Goal: Task Accomplishment & Management: Use online tool/utility

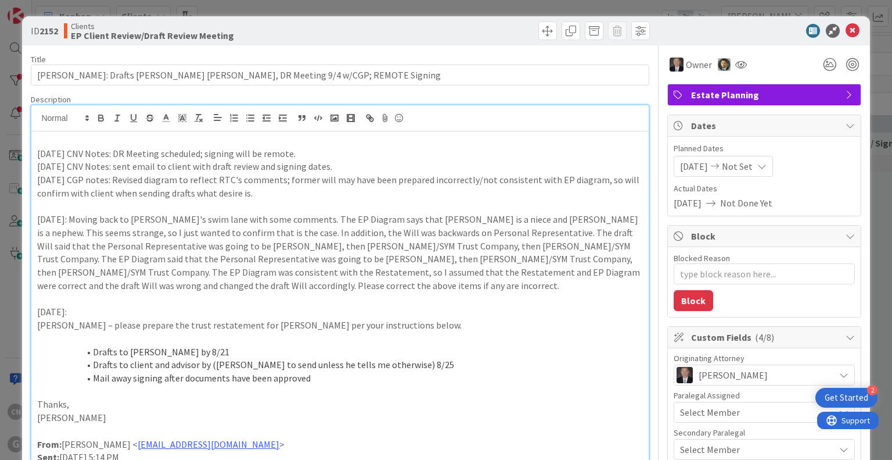
scroll to position [92, 392]
click at [846, 34] on icon at bounding box center [853, 31] width 14 height 14
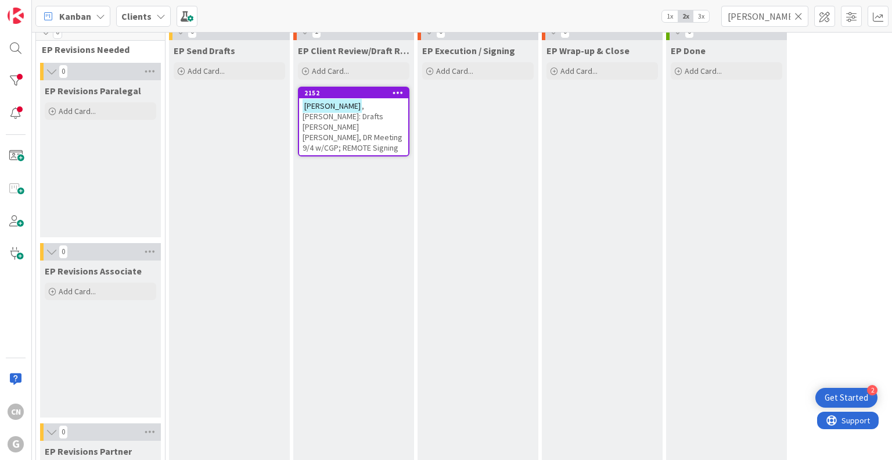
click at [364, 112] on span ", [PERSON_NAME]: Drafts [PERSON_NAME] [PERSON_NAME], DR Meeting 9/4 w/CGP; REMO…" at bounding box center [353, 127] width 100 height 52
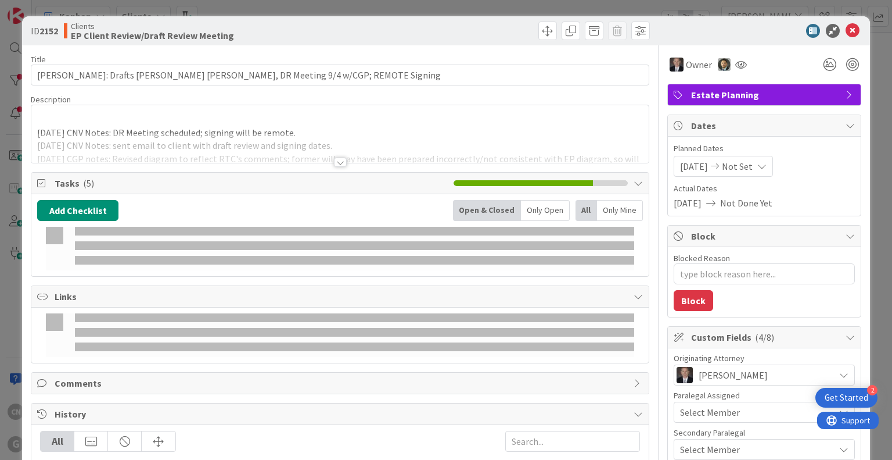
type textarea "x"
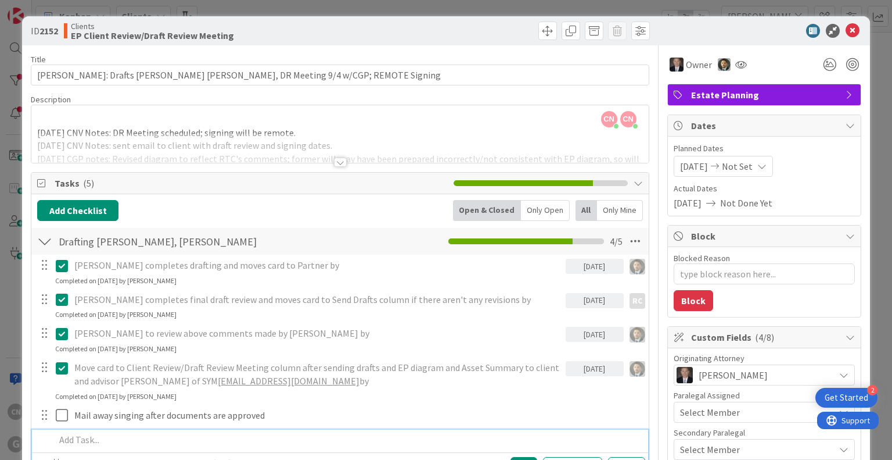
click at [92, 437] on p at bounding box center [347, 439] width 585 height 13
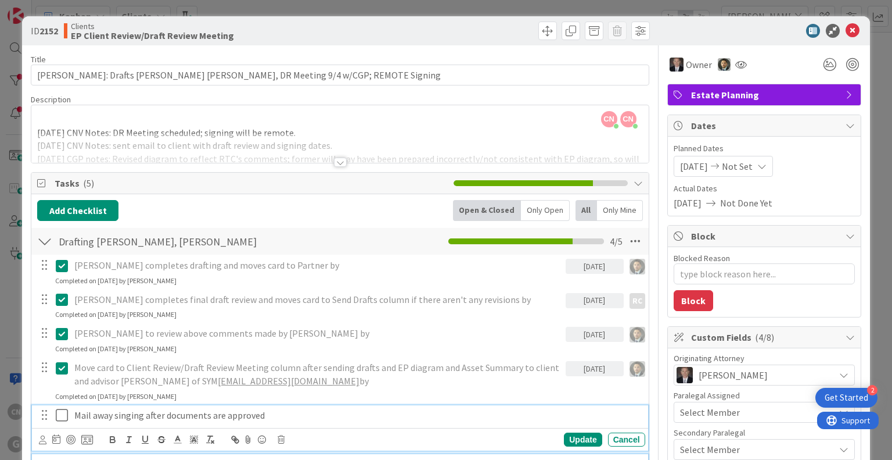
click at [58, 418] on icon at bounding box center [64, 415] width 17 height 14
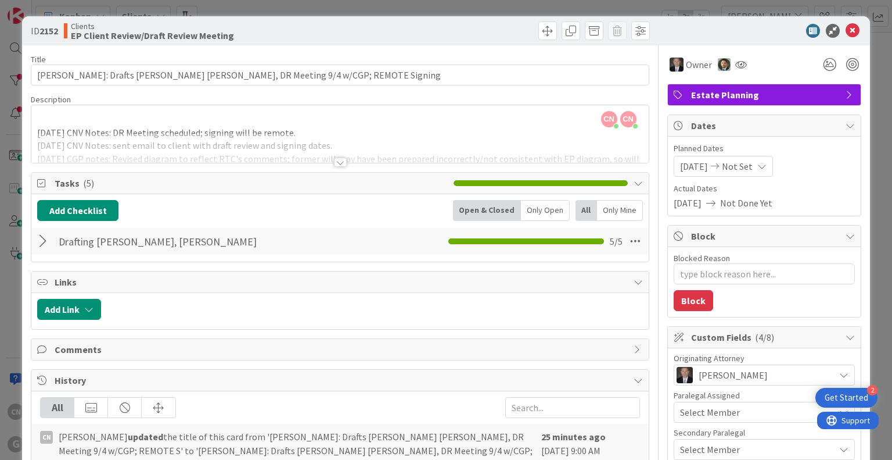
click at [41, 238] on div at bounding box center [44, 241] width 15 height 21
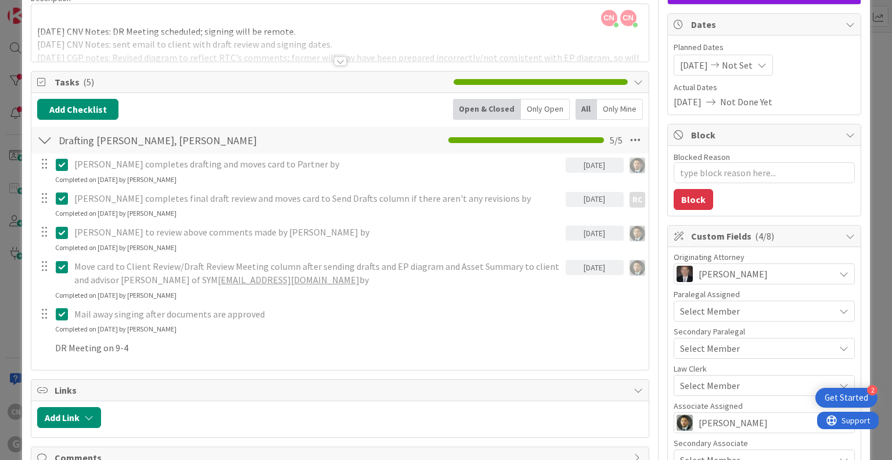
scroll to position [105, 0]
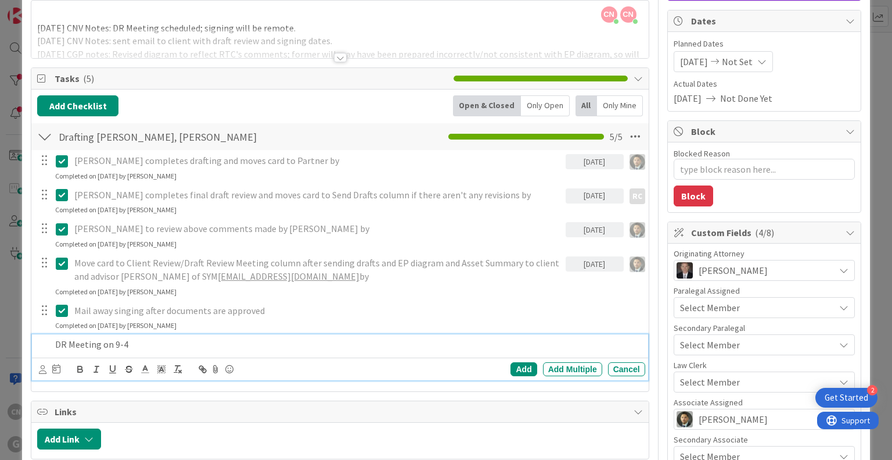
click at [146, 347] on p "DR Meeting on 9-4" at bounding box center [347, 344] width 585 height 13
click at [518, 368] on div "Add" at bounding box center [524, 369] width 26 height 14
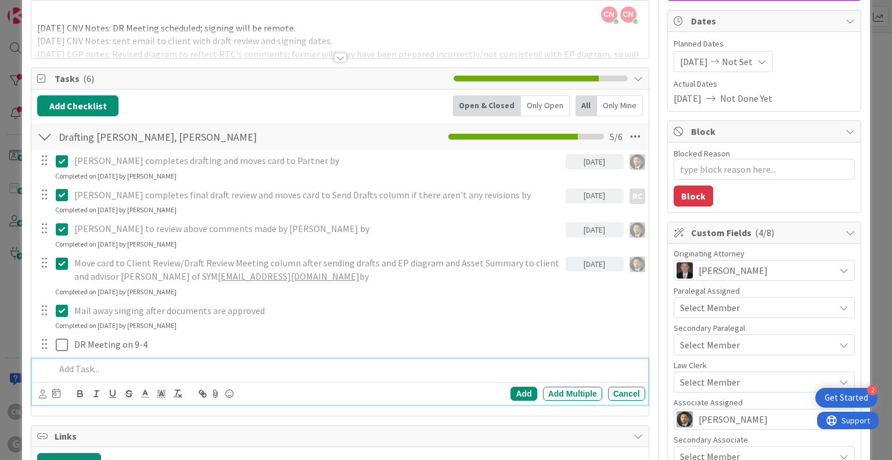
click at [166, 366] on p at bounding box center [347, 368] width 585 height 13
click at [63, 307] on icon at bounding box center [64, 310] width 17 height 14
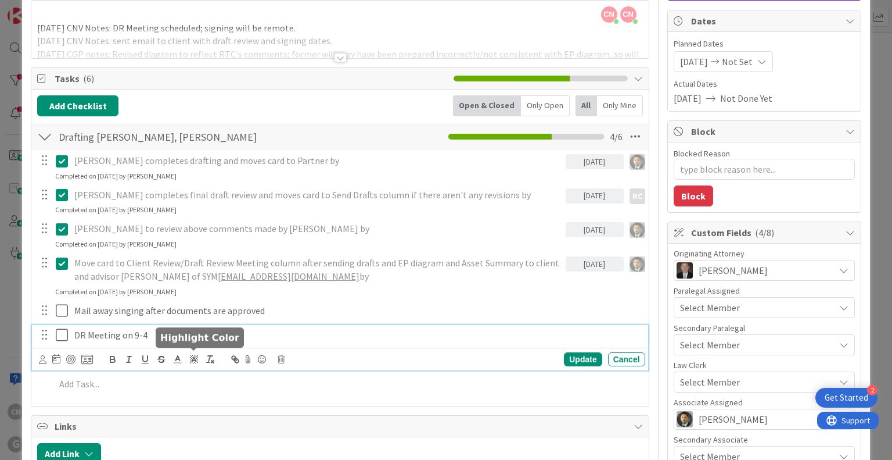
click at [193, 359] on div "DR Meeting on 9-4 Update Cancel" at bounding box center [340, 348] width 616 height 46
click at [56, 332] on icon at bounding box center [64, 335] width 17 height 14
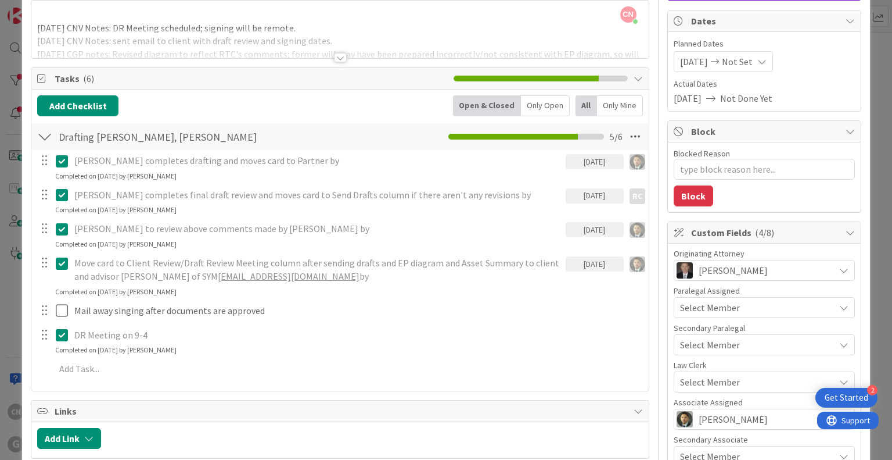
type textarea "x"
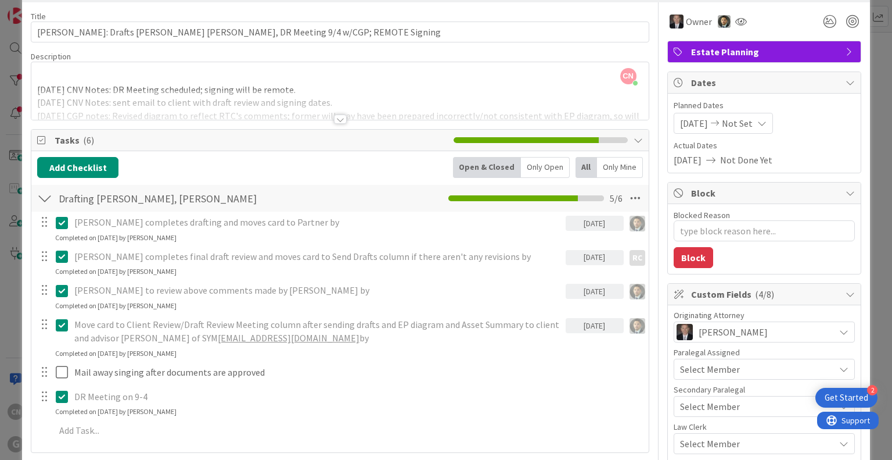
scroll to position [0, 0]
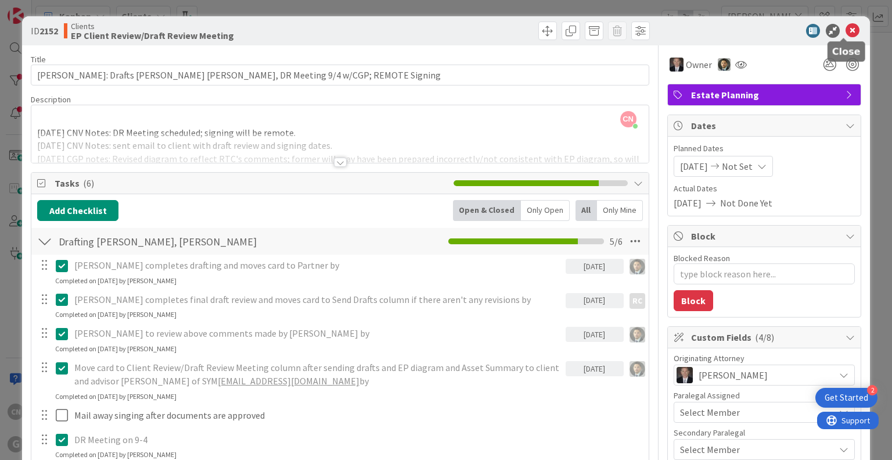
click at [847, 29] on icon at bounding box center [853, 31] width 14 height 14
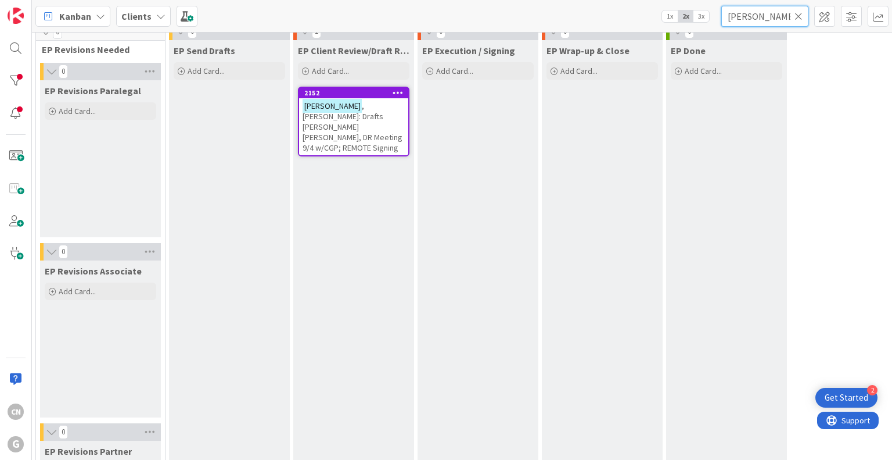
drag, startPoint x: 776, startPoint y: 20, endPoint x: 697, endPoint y: 31, distance: 80.3
click at [697, 31] on div "Kanban Clients 1x 2x 3x [PERSON_NAME]" at bounding box center [462, 16] width 860 height 32
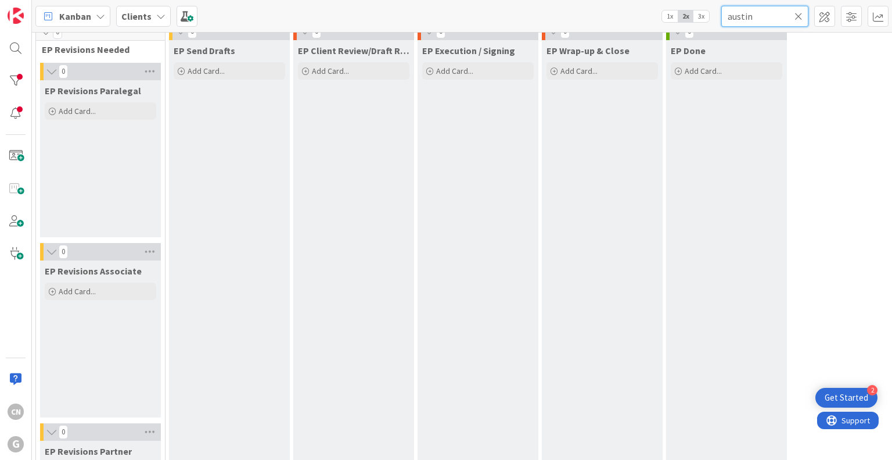
type input "austin"
click at [748, 127] on div "EP Done Add Card..." at bounding box center [726, 412] width 121 height 744
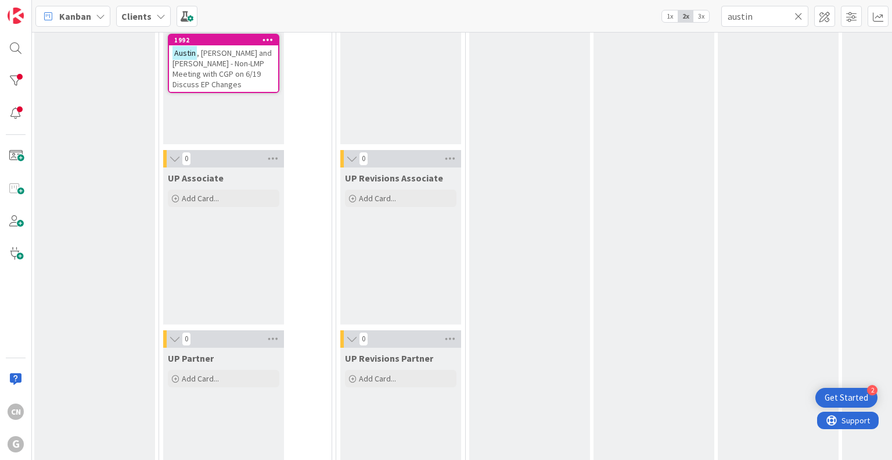
scroll to position [1742, 135]
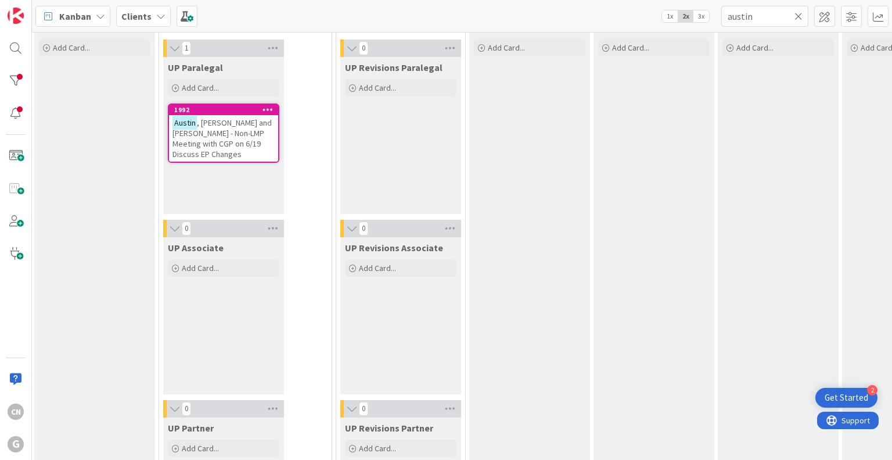
click at [225, 139] on span ", [PERSON_NAME] and [PERSON_NAME] - Non-LMP Meeting with CGP on 6/19 Discuss EP…" at bounding box center [222, 138] width 99 height 42
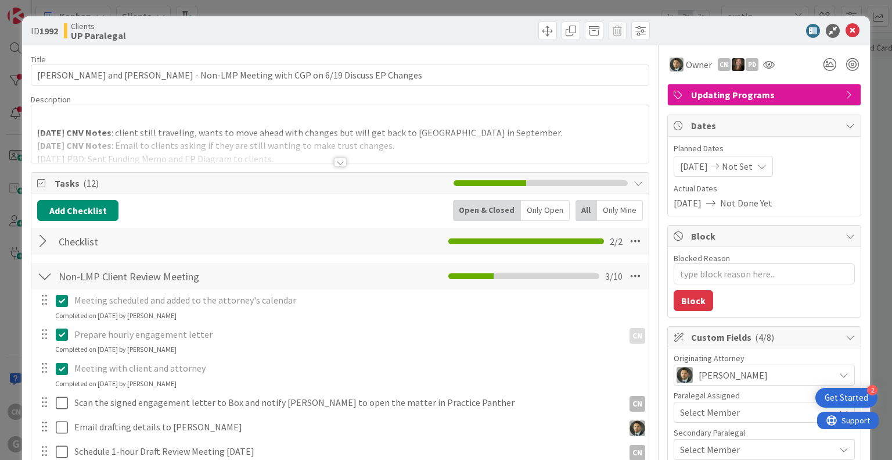
click at [507, 134] on div at bounding box center [339, 148] width 617 height 30
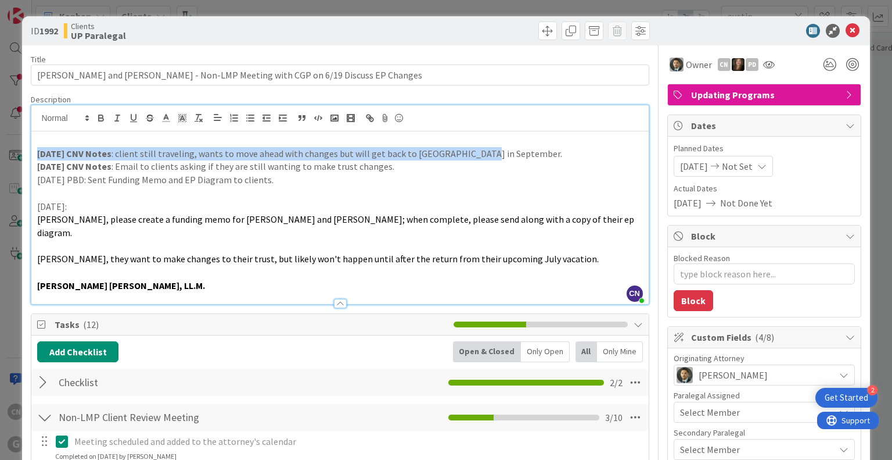
drag, startPoint x: 497, startPoint y: 157, endPoint x: 21, endPoint y: 157, distance: 476.4
click at [21, 157] on div "ID 1992 Clients UP Paralegal Title 80 / 128 [GEOGRAPHIC_DATA][PERSON_NAME] and …" at bounding box center [446, 230] width 892 height 460
copy p "[DATE] CNV Notes : client still traveling, wants to move ahead with changes but…"
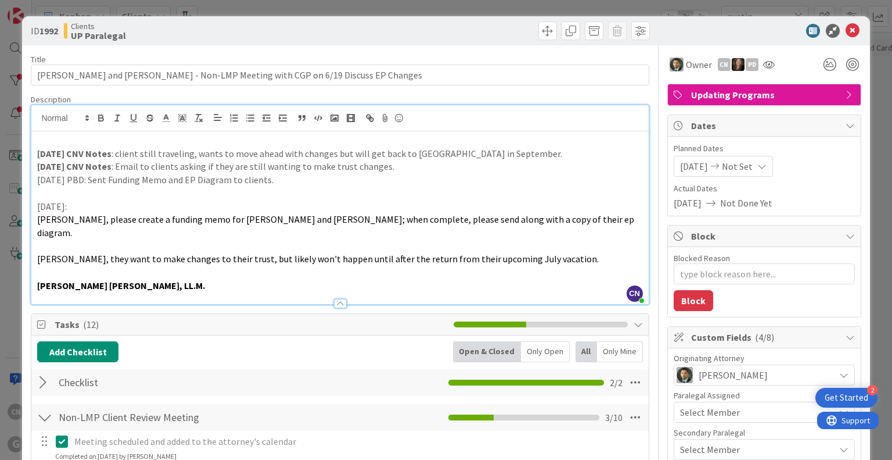
click at [514, 192] on p at bounding box center [339, 192] width 605 height 13
type textarea "x"
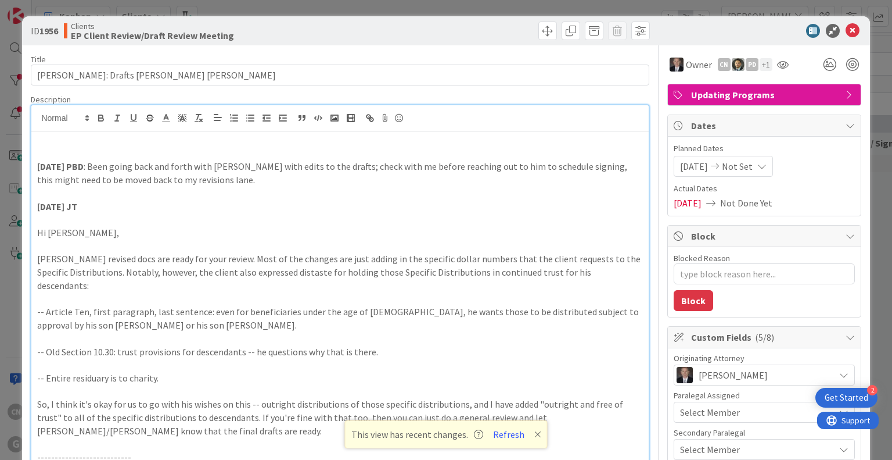
scroll to position [1685, 0]
type textarea "x"
